Goal: Information Seeking & Learning: Learn about a topic

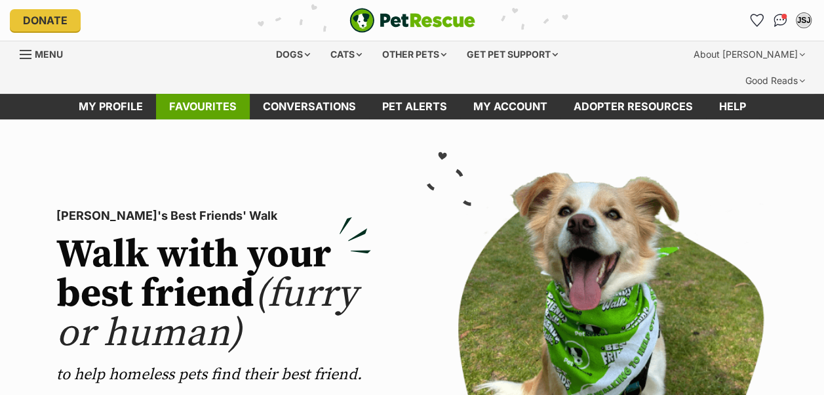
click at [203, 94] on link "Favourites" at bounding box center [203, 107] width 94 height 26
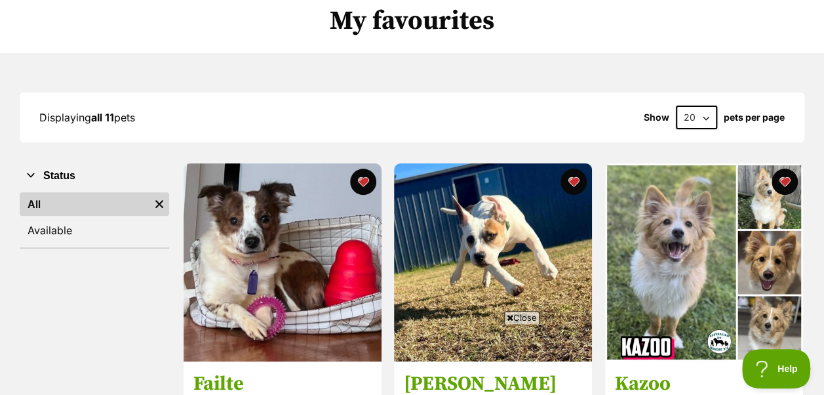
click at [520, 317] on span "Close" at bounding box center [521, 317] width 35 height 13
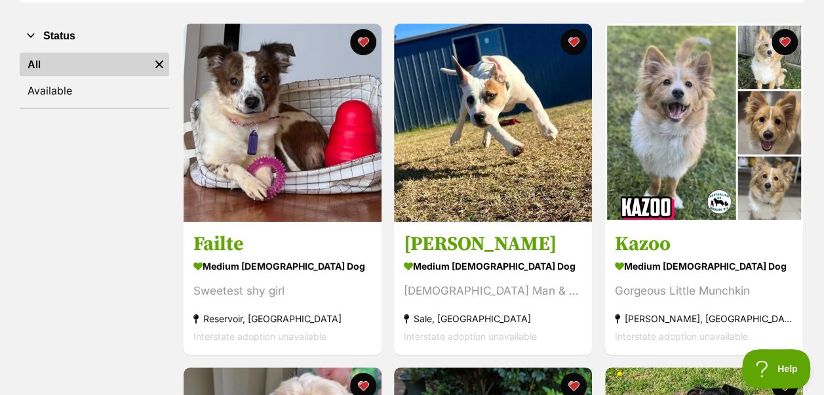
scroll to position [197, 0]
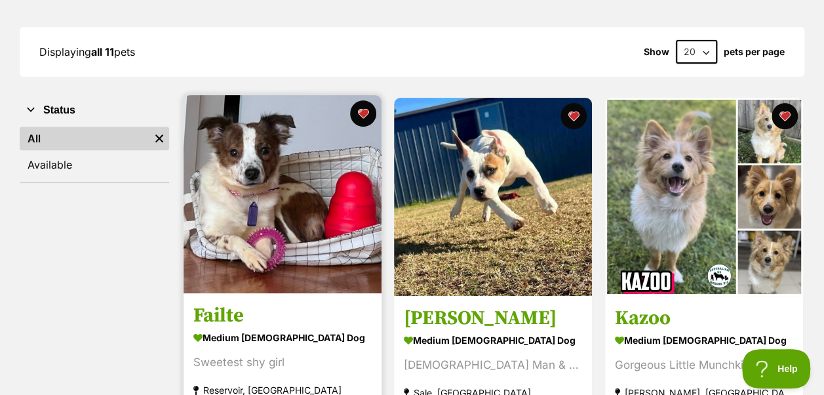
click at [273, 146] on img at bounding box center [283, 194] width 198 height 198
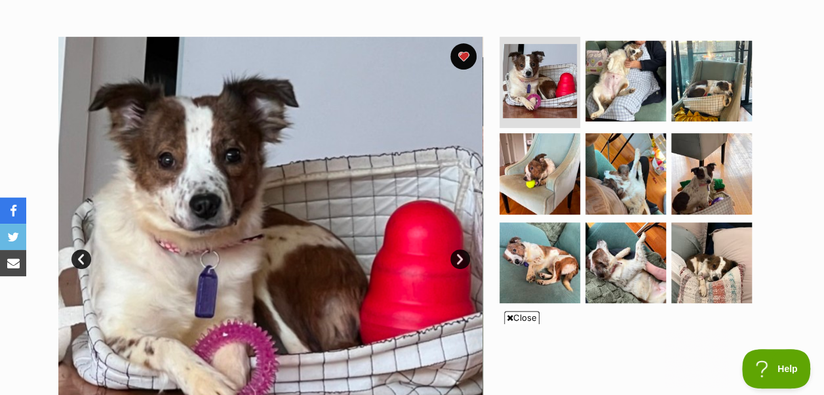
click at [460, 249] on link "Next" at bounding box center [460, 259] width 20 height 20
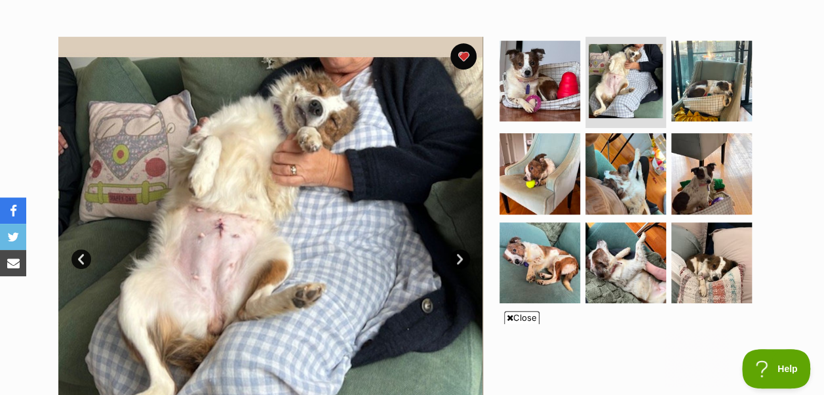
click at [523, 320] on span "Close" at bounding box center [521, 317] width 35 height 13
click at [459, 249] on link "Next" at bounding box center [460, 259] width 20 height 20
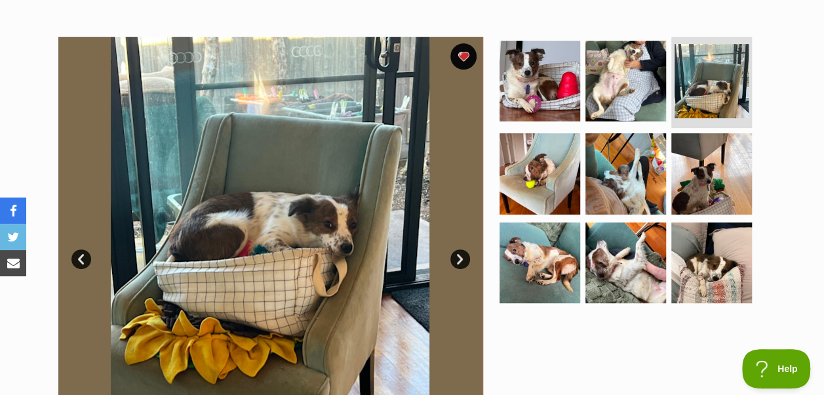
click at [459, 249] on link "Next" at bounding box center [460, 259] width 20 height 20
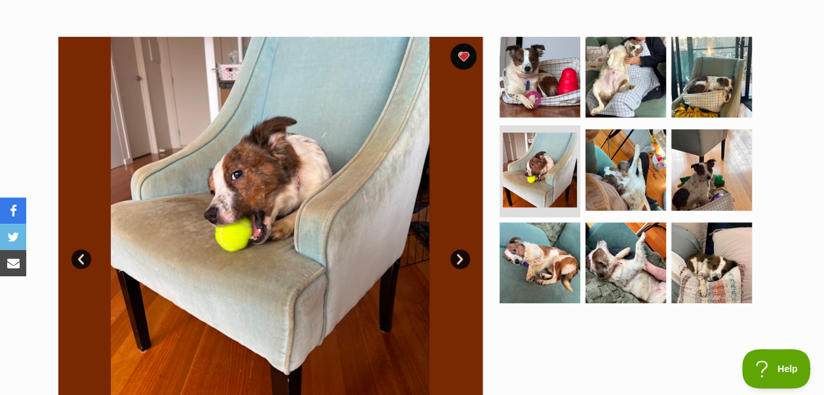
click at [459, 249] on link "Next" at bounding box center [460, 259] width 20 height 20
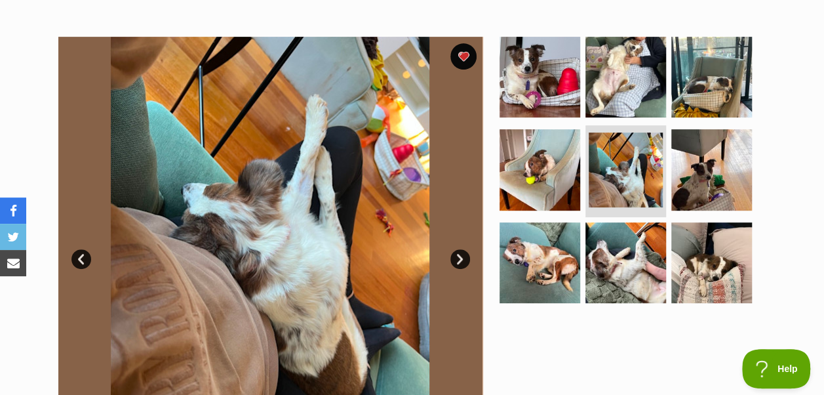
click at [459, 249] on link "Next" at bounding box center [460, 259] width 20 height 20
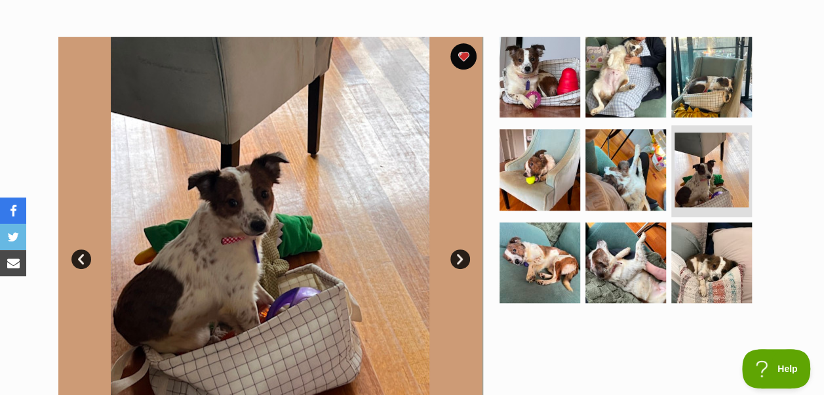
click at [459, 249] on link "Next" at bounding box center [460, 259] width 20 height 20
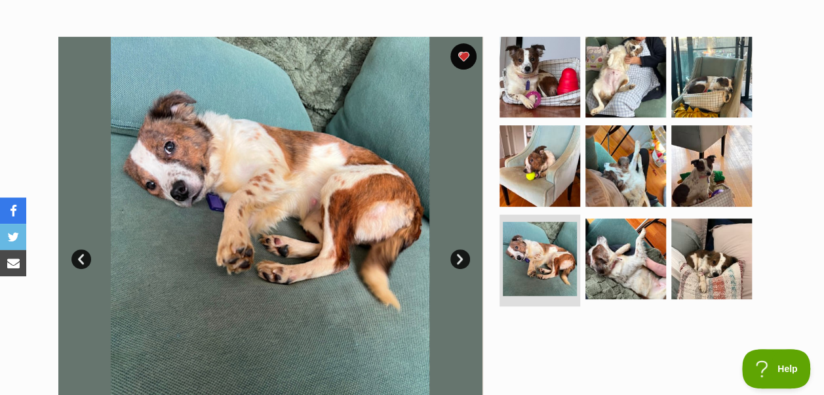
click at [459, 249] on link "Next" at bounding box center [460, 259] width 20 height 20
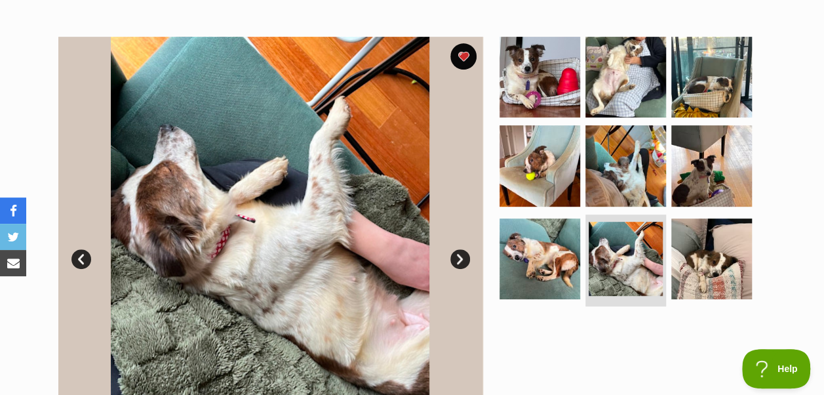
click at [459, 249] on link "Next" at bounding box center [460, 259] width 20 height 20
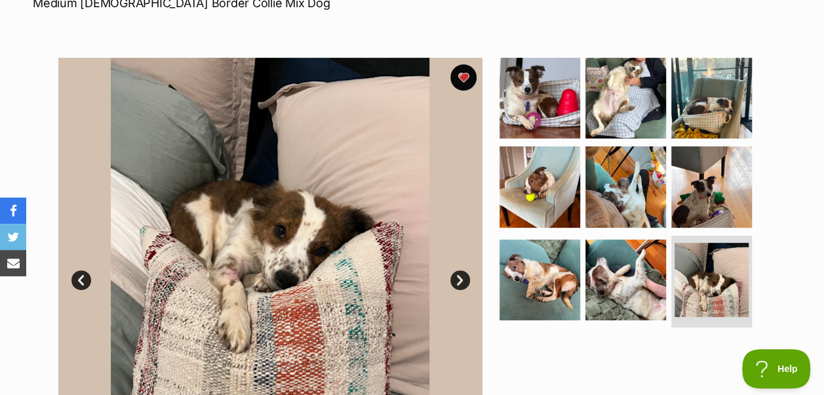
scroll to position [197, 0]
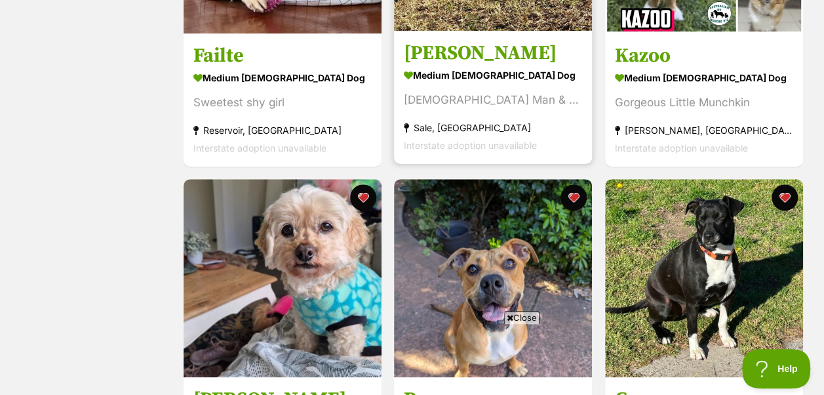
scroll to position [197, 0]
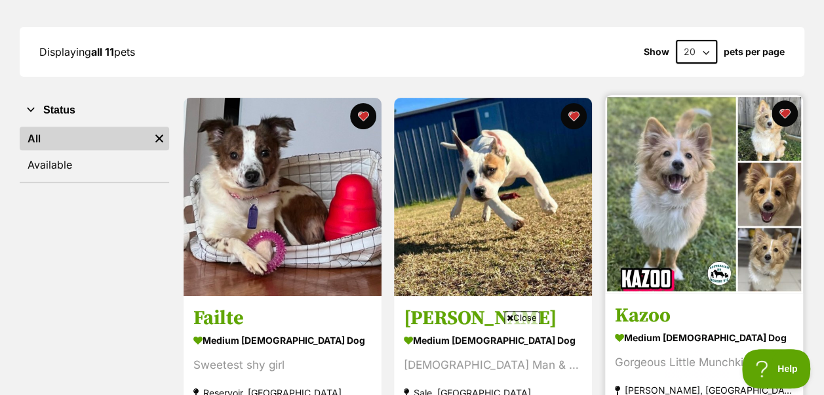
click at [673, 135] on img at bounding box center [704, 194] width 198 height 198
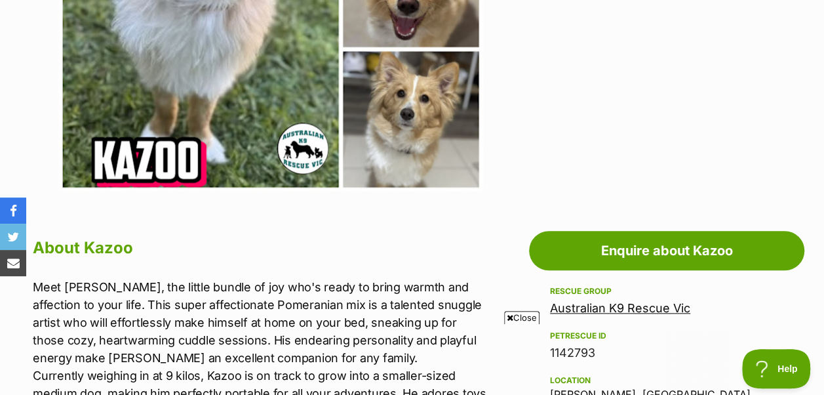
scroll to position [590, 0]
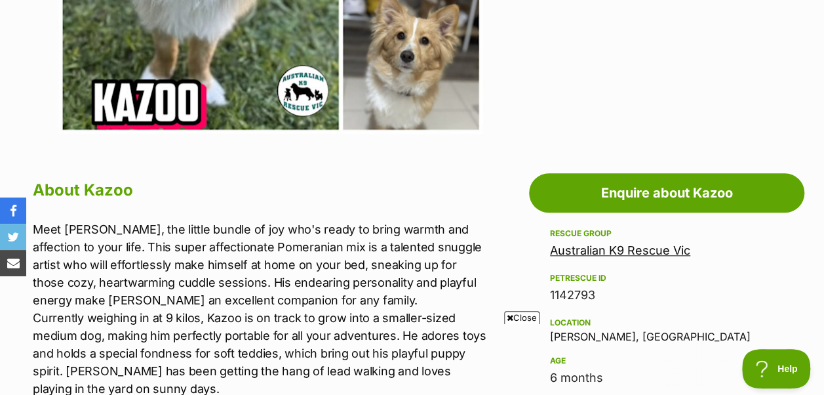
drag, startPoint x: 514, startPoint y: 320, endPoint x: 503, endPoint y: 305, distance: 18.2
click at [514, 320] on span "Close" at bounding box center [521, 317] width 35 height 13
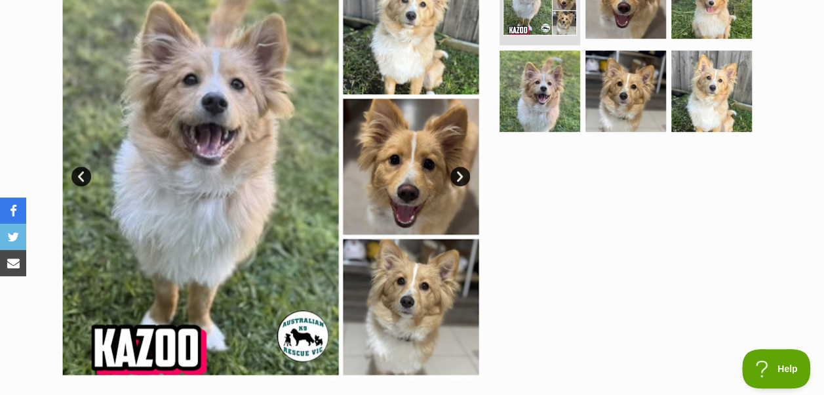
scroll to position [262, 0]
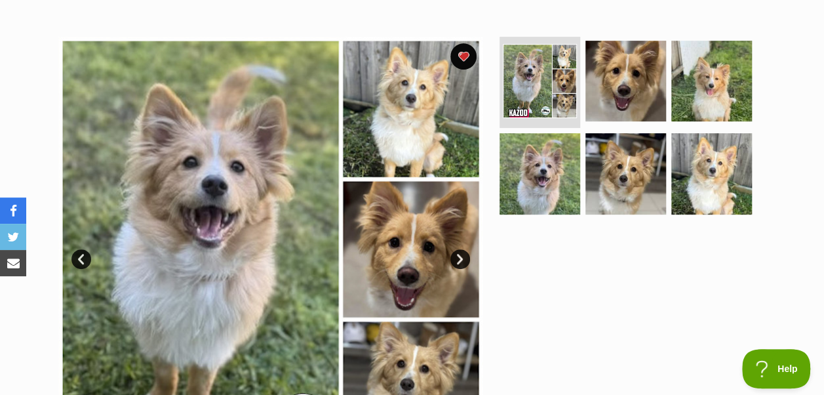
click at [461, 249] on link "Next" at bounding box center [460, 259] width 20 height 20
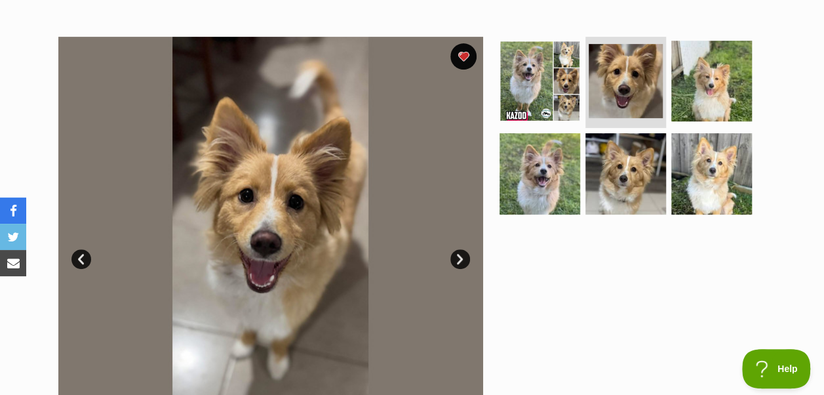
click at [461, 249] on link "Next" at bounding box center [460, 259] width 20 height 20
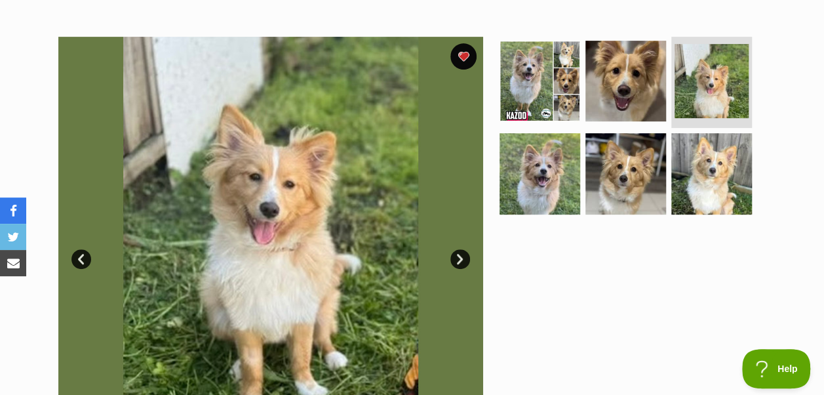
click at [461, 249] on link "Next" at bounding box center [460, 259] width 20 height 20
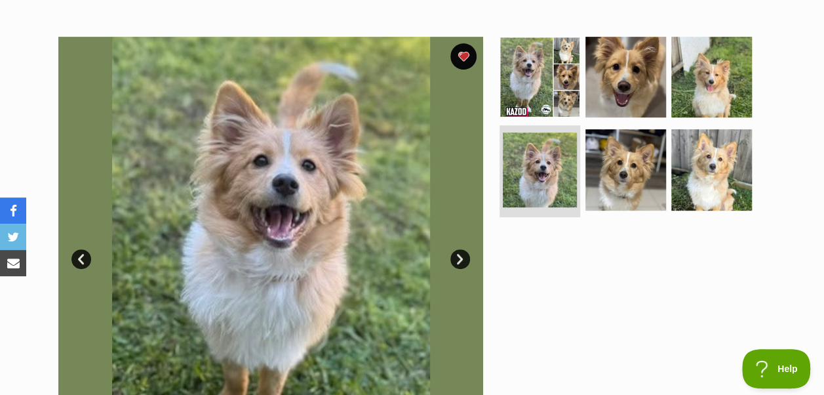
click at [461, 249] on link "Next" at bounding box center [460, 259] width 20 height 20
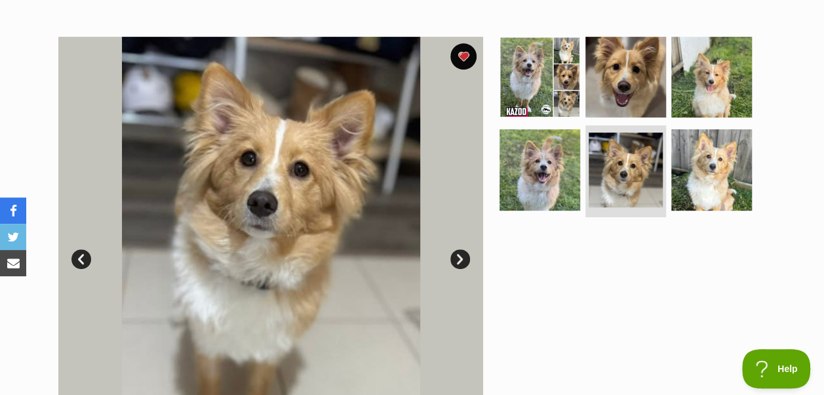
click at [461, 249] on link "Next" at bounding box center [460, 259] width 20 height 20
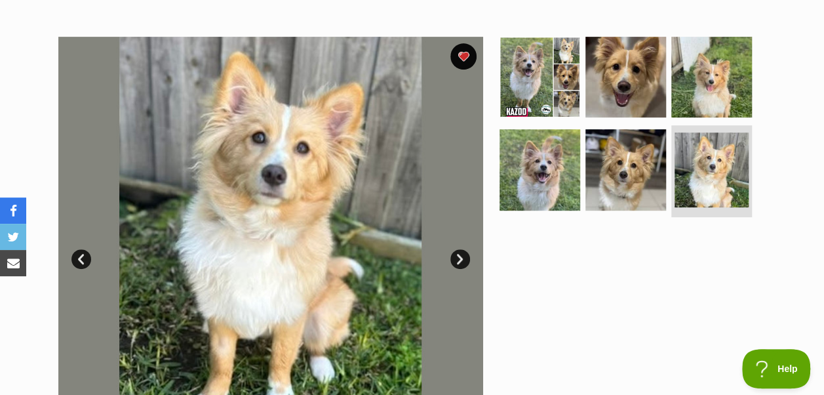
click at [461, 249] on link "Next" at bounding box center [460, 259] width 20 height 20
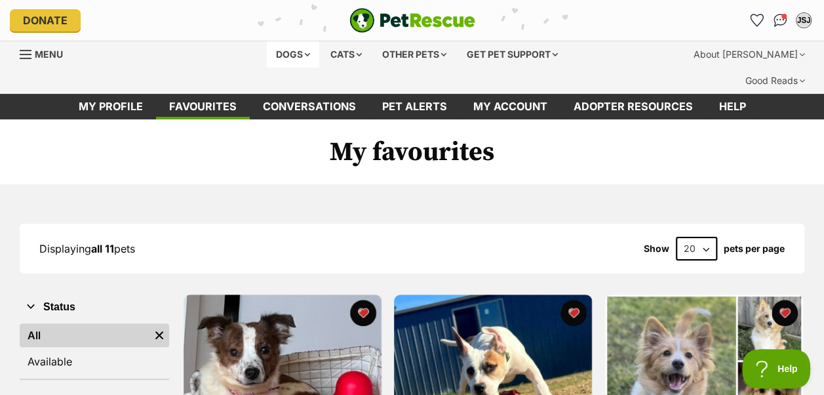
click at [307, 58] on div "Dogs" at bounding box center [293, 54] width 52 height 26
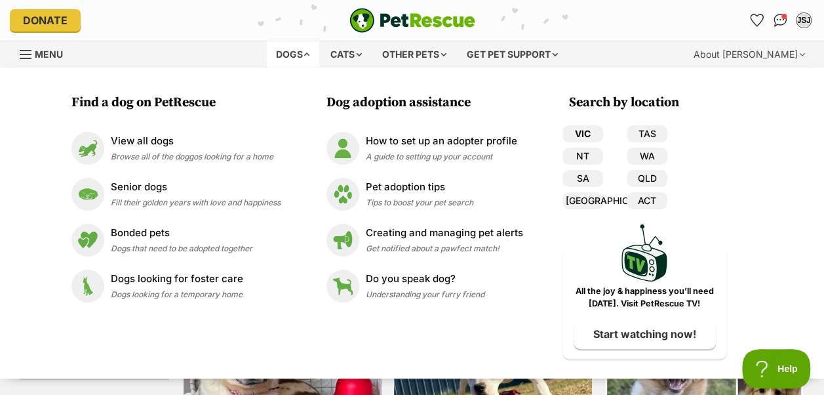
click at [591, 129] on link "VIC" at bounding box center [582, 133] width 41 height 17
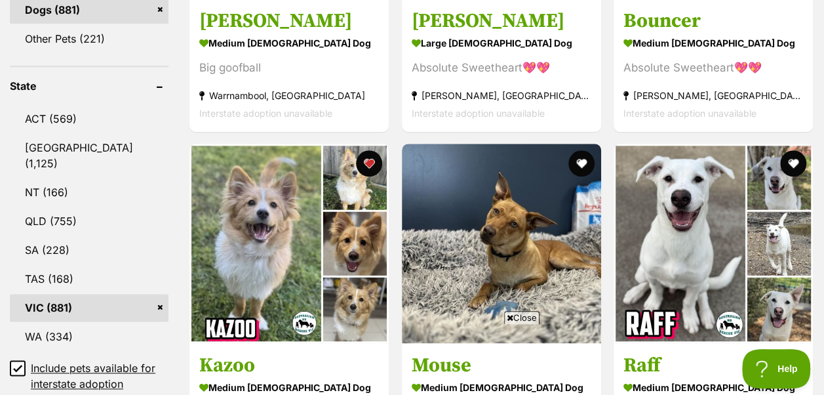
click at [522, 317] on span "Close" at bounding box center [521, 317] width 35 height 13
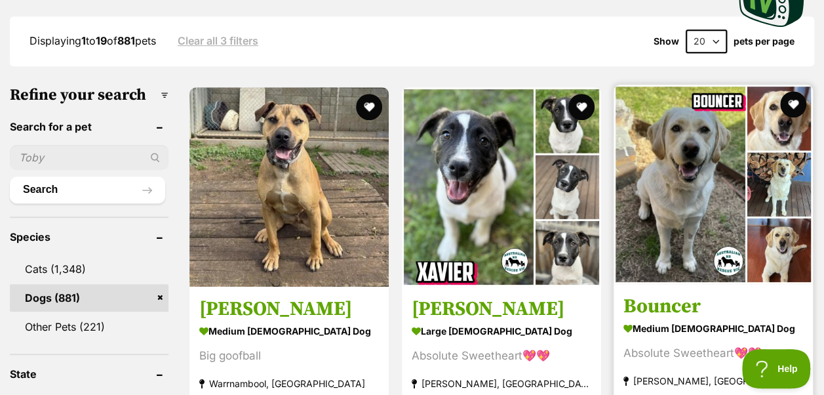
scroll to position [328, 0]
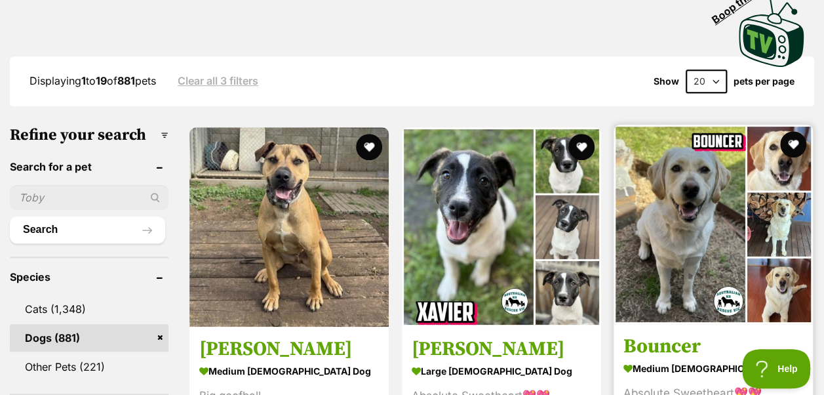
click at [675, 208] on img at bounding box center [713, 224] width 199 height 199
